Goal: Task Accomplishment & Management: Use online tool/utility

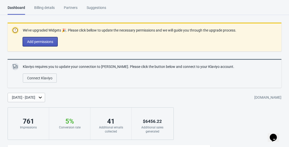
click at [44, 42] on span "Add permissions" at bounding box center [40, 42] width 26 height 4
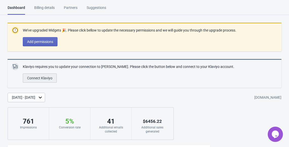
click at [52, 78] on span "Connect Klaviyo" at bounding box center [39, 78] width 25 height 4
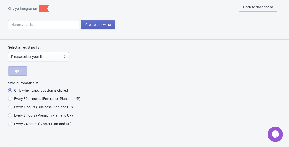
radio input "true"
select select "HeqnQR"
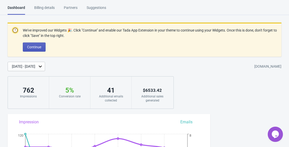
click at [35, 49] on span "Continue" at bounding box center [34, 47] width 14 height 4
